Goal: Transaction & Acquisition: Book appointment/travel/reservation

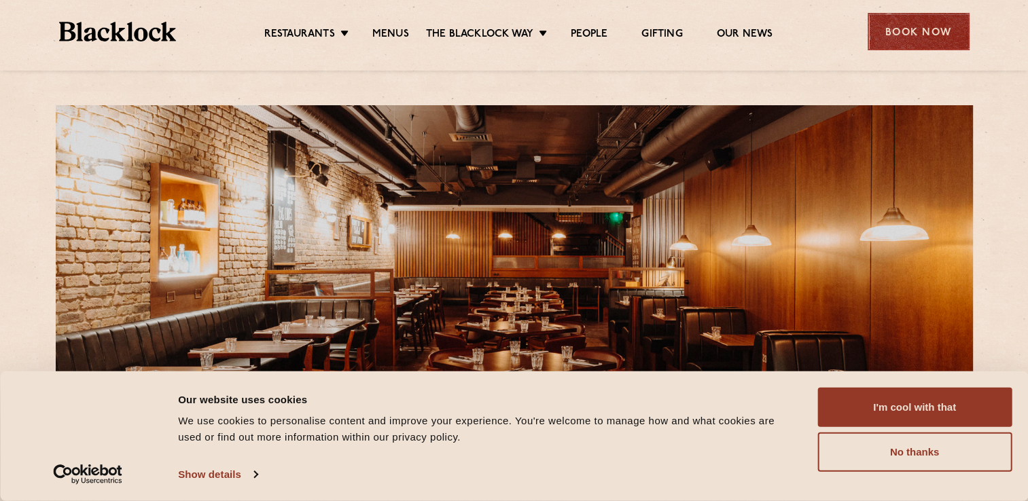
click at [883, 27] on div "Book Now" at bounding box center [919, 31] width 102 height 37
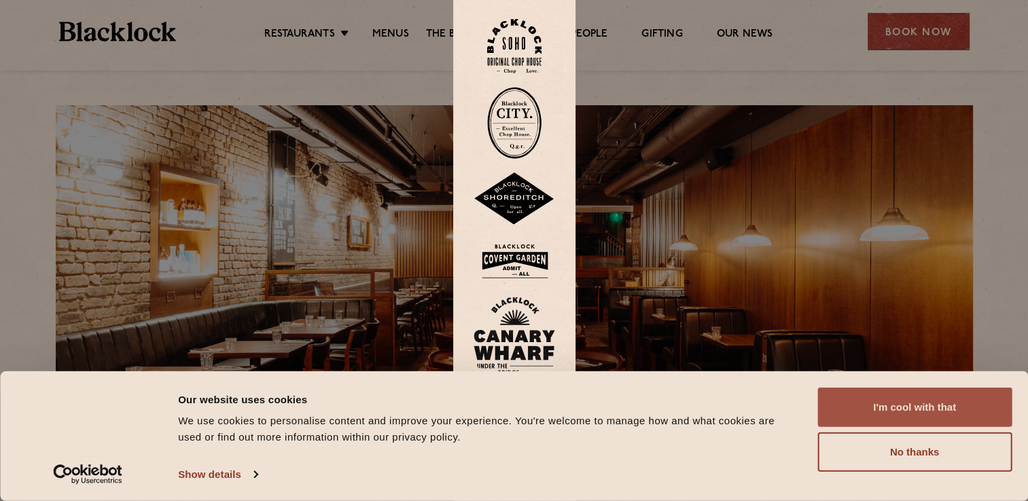
click at [884, 412] on button "I'm cool with that" at bounding box center [914, 407] width 194 height 39
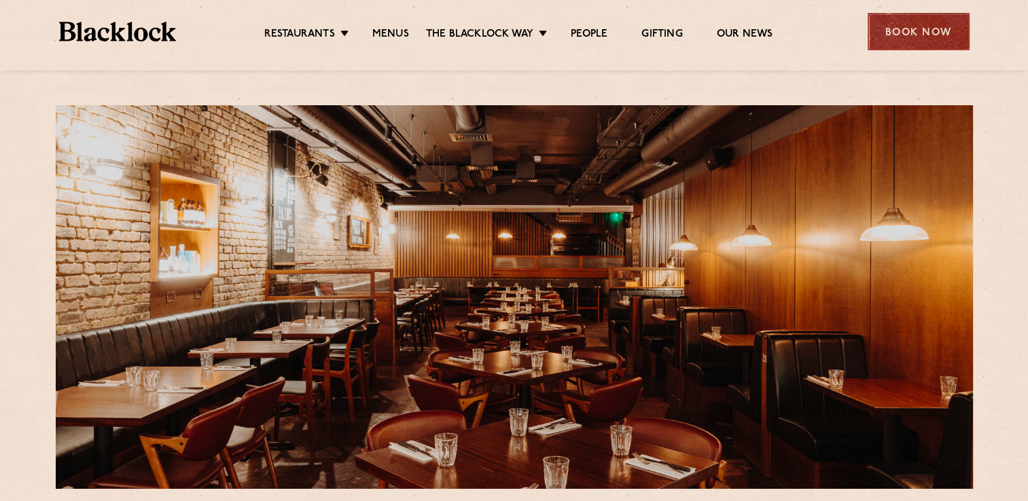
click at [921, 20] on div "Book Now" at bounding box center [919, 31] width 102 height 37
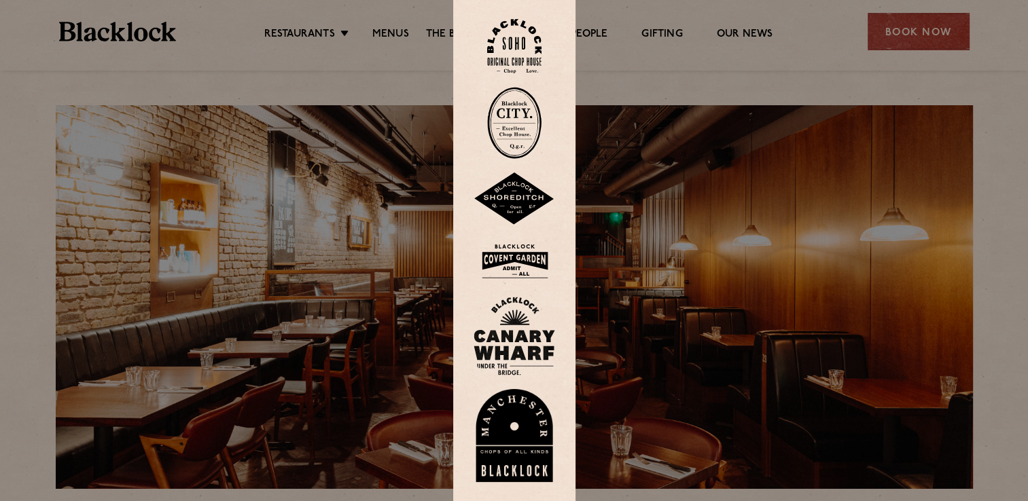
click at [495, 249] on img at bounding box center [515, 261] width 82 height 44
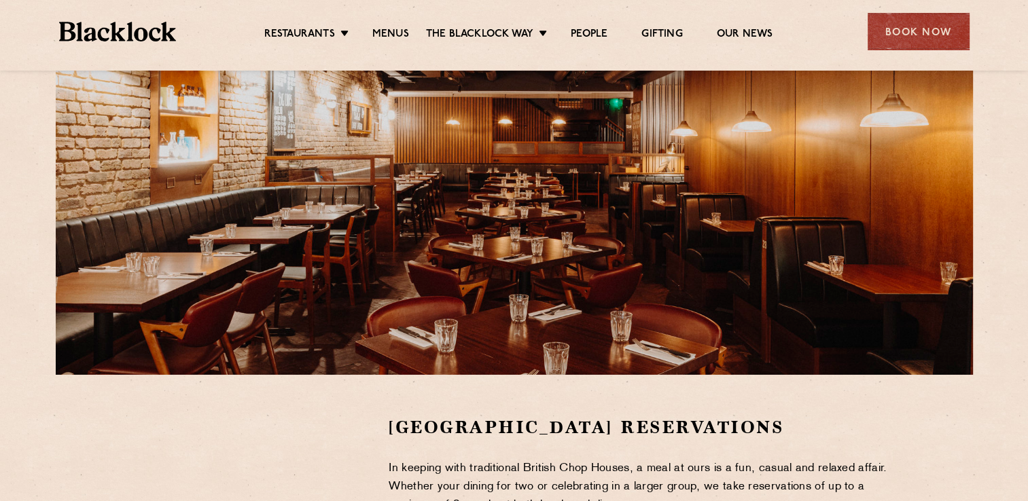
scroll to position [340, 0]
